Goal: Check status: Check status

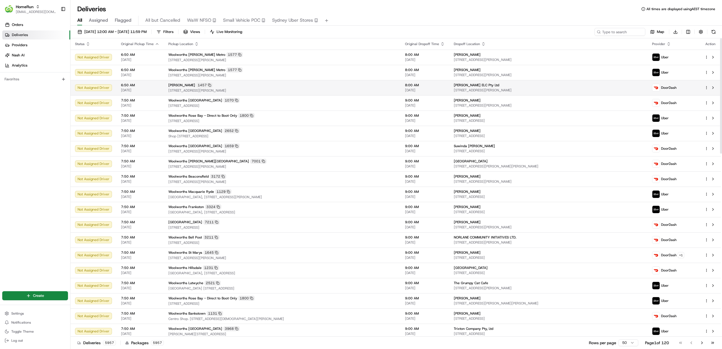
click at [302, 88] on div "[PERSON_NAME] [STREET_ADDRESS][PERSON_NAME]" at bounding box center [281, 88] width 227 height 10
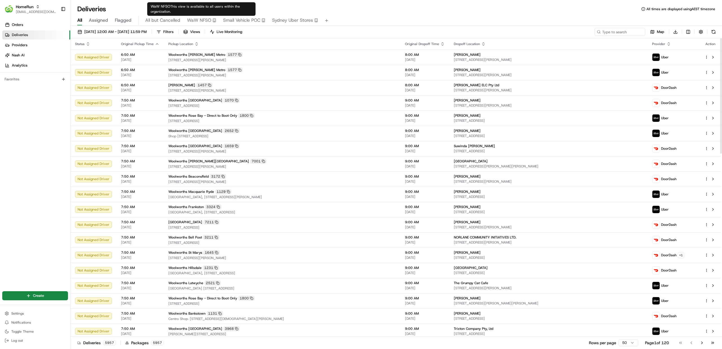
click at [185, 27] on div "[DATE] 12:00 AM - [DATE] 11:59 PM Filters Views Live Monitoring Map Download St…" at bounding box center [395, 188] width 651 height 324
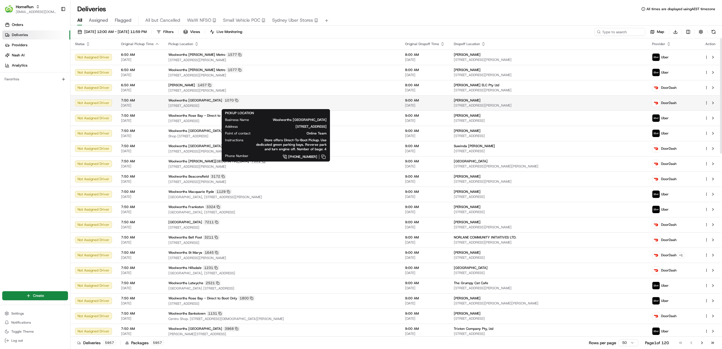
click at [288, 104] on span "[STREET_ADDRESS]" at bounding box center [281, 105] width 227 height 5
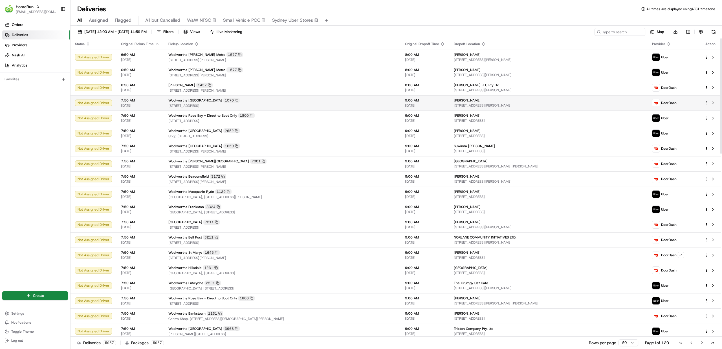
click at [288, 104] on span "[STREET_ADDRESS]" at bounding box center [281, 105] width 227 height 5
click at [176, 30] on button "Filters" at bounding box center [165, 32] width 22 height 8
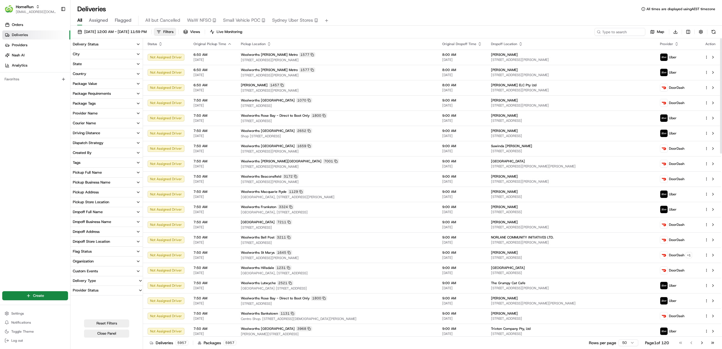
click at [98, 92] on div "Package Requirements" at bounding box center [92, 93] width 38 height 5
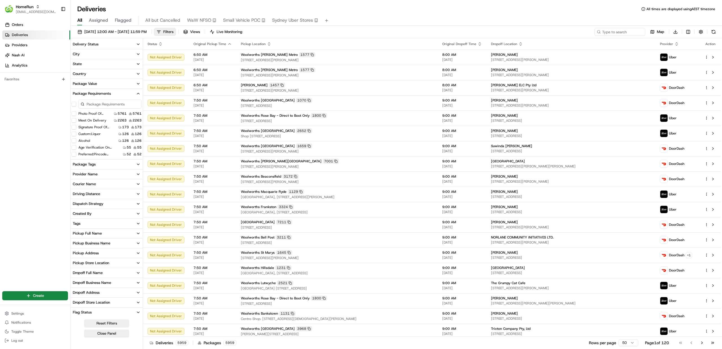
click at [74, 127] on button "Signature Proof Of Delivery" at bounding box center [74, 127] width 5 height 5
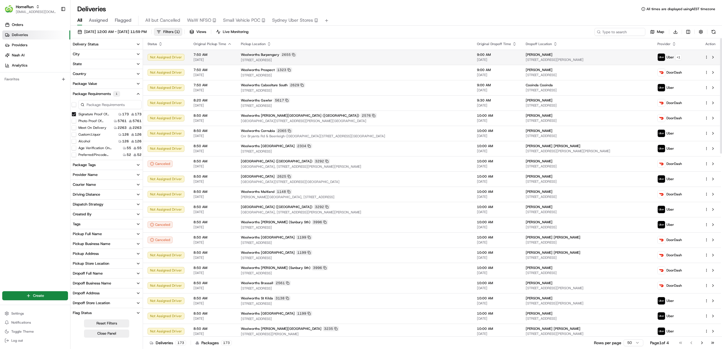
click at [339, 53] on div "Woolworths Burpengary 2655" at bounding box center [354, 54] width 227 height 5
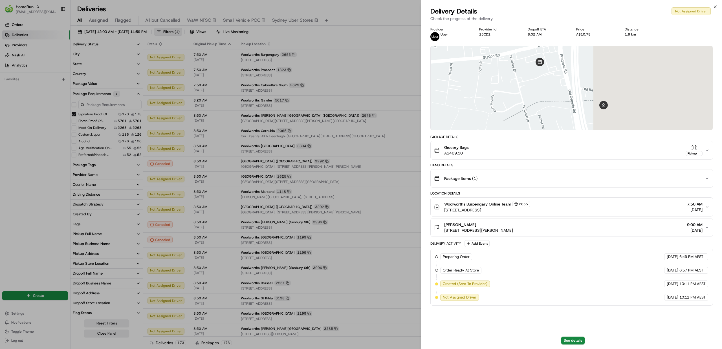
click at [553, 149] on div "Grocery Bags A$469.50 Pickup" at bounding box center [569, 150] width 271 height 11
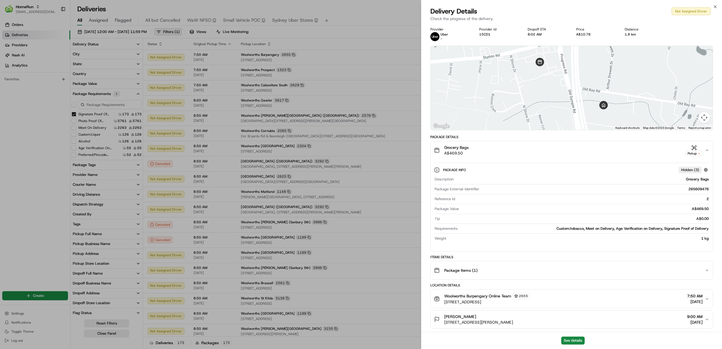
click at [693, 188] on div "265609476" at bounding box center [594, 189] width 227 height 5
copy div "265609476"
